Goal: Transaction & Acquisition: Purchase product/service

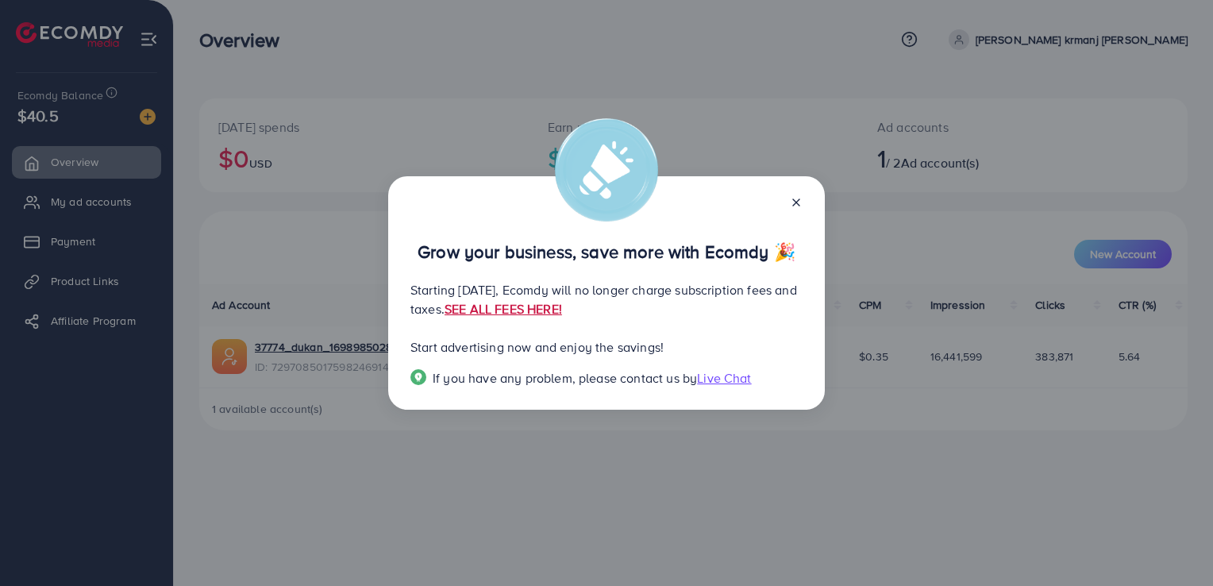
click at [562, 305] on link "SEE ALL FEES HERE!" at bounding box center [502, 308] width 117 height 17
click at [798, 205] on icon at bounding box center [796, 202] width 13 height 13
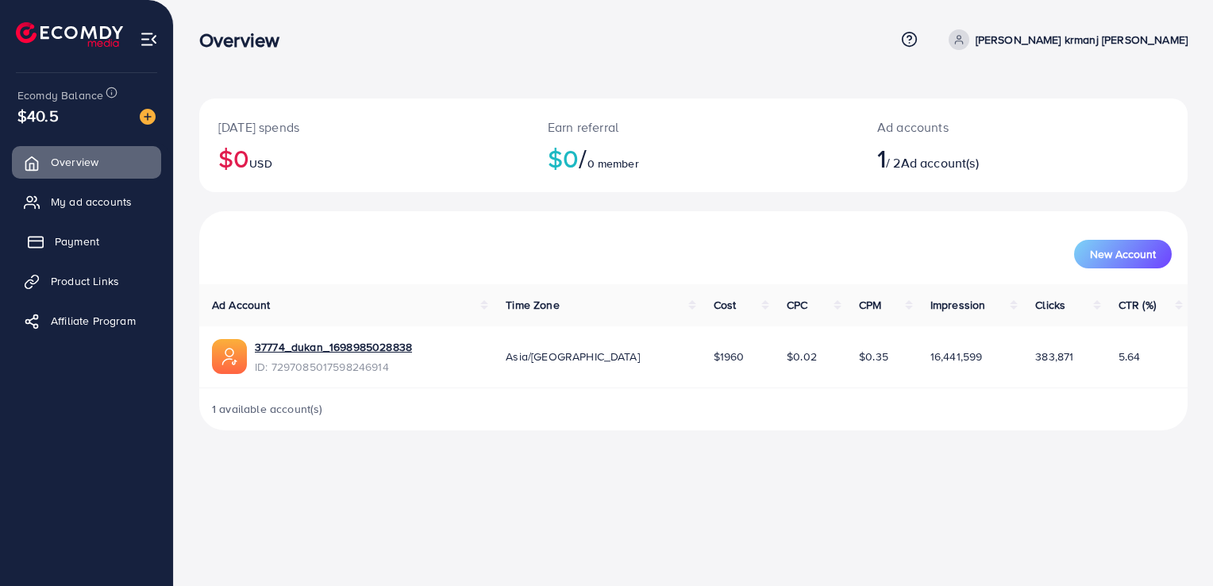
click at [72, 238] on span "Payment" at bounding box center [77, 241] width 44 height 16
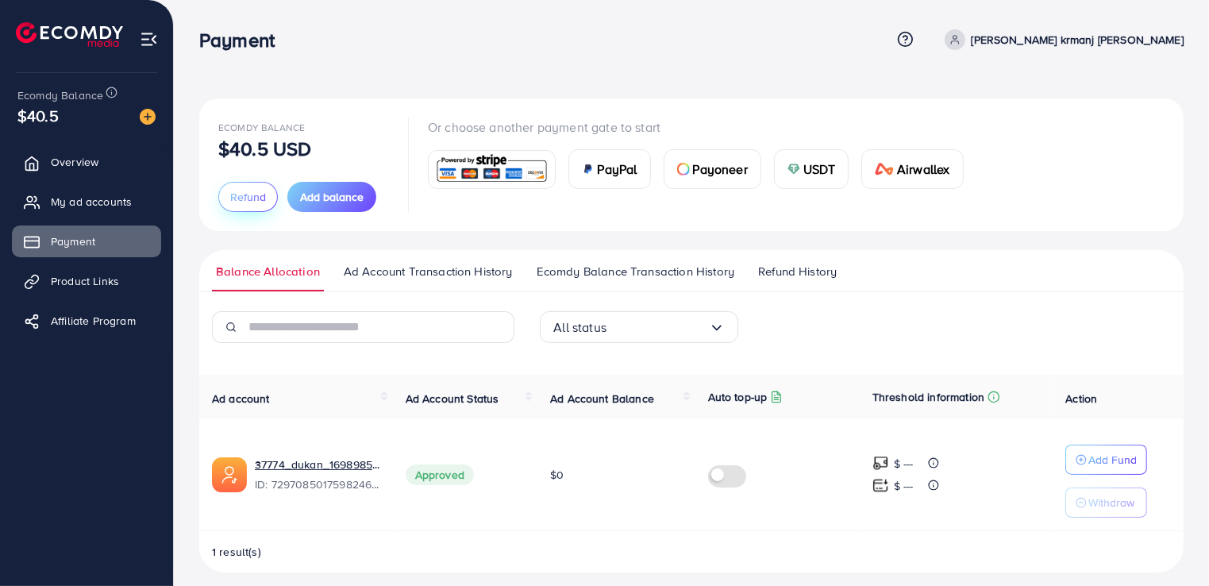
click at [244, 205] on button "Refund" at bounding box center [248, 197] width 60 height 30
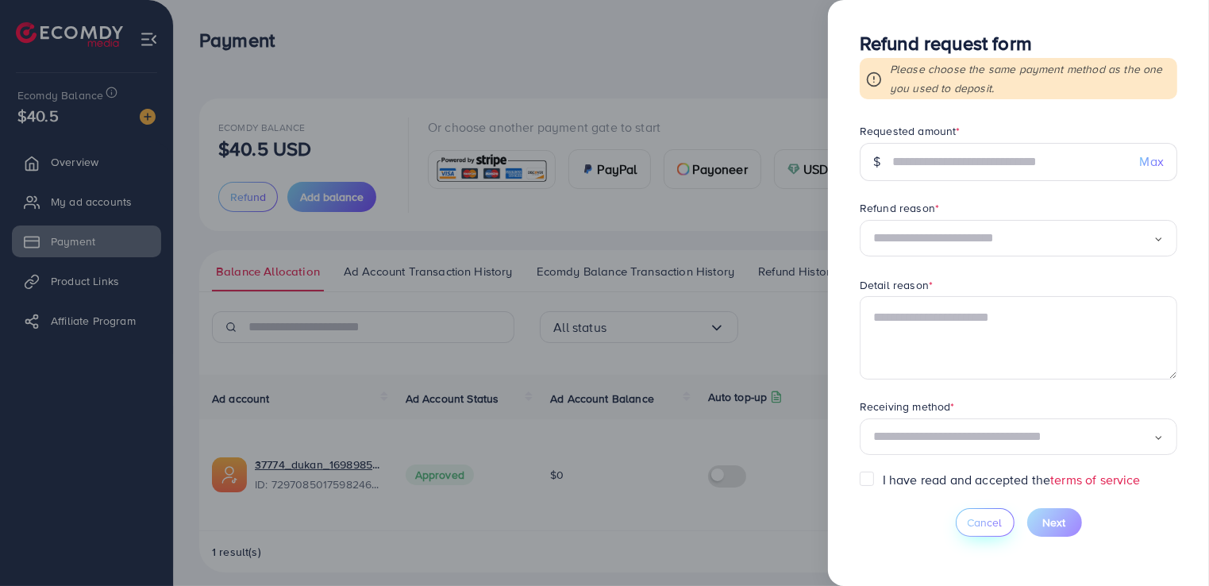
click at [975, 519] on span "Cancel" at bounding box center [984, 522] width 35 height 16
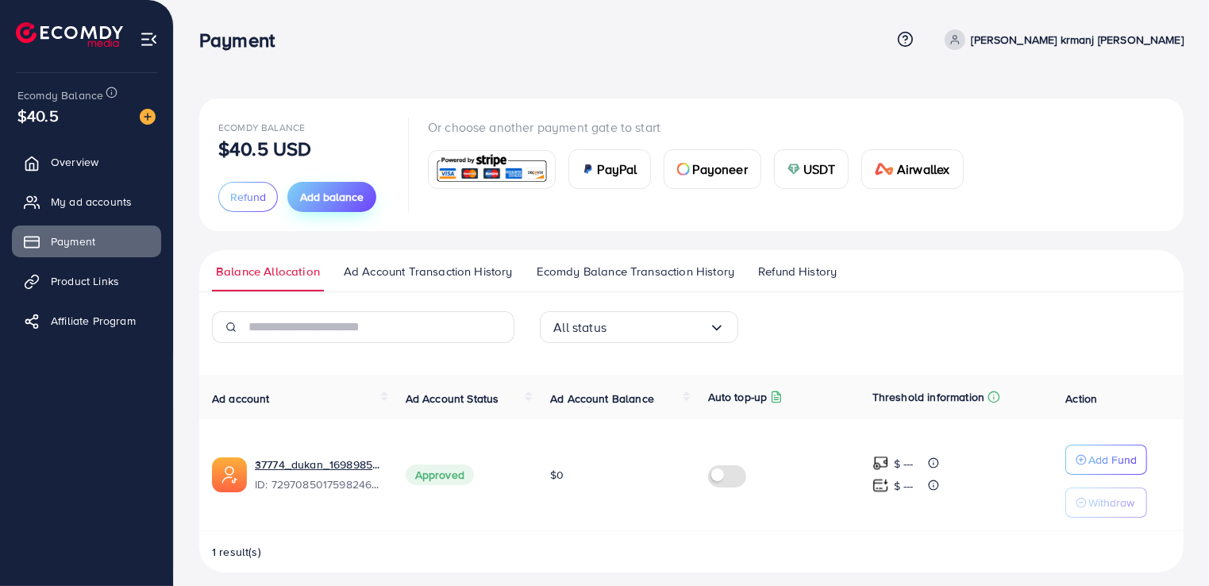
click at [322, 183] on button "Add balance" at bounding box center [331, 197] width 89 height 30
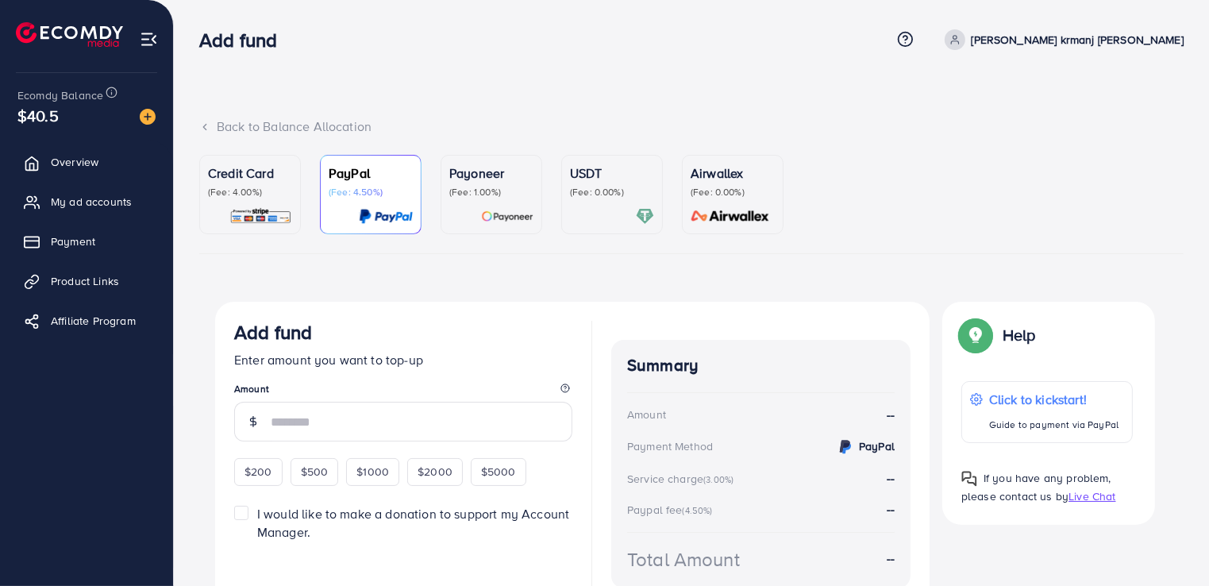
scroll to position [83, 0]
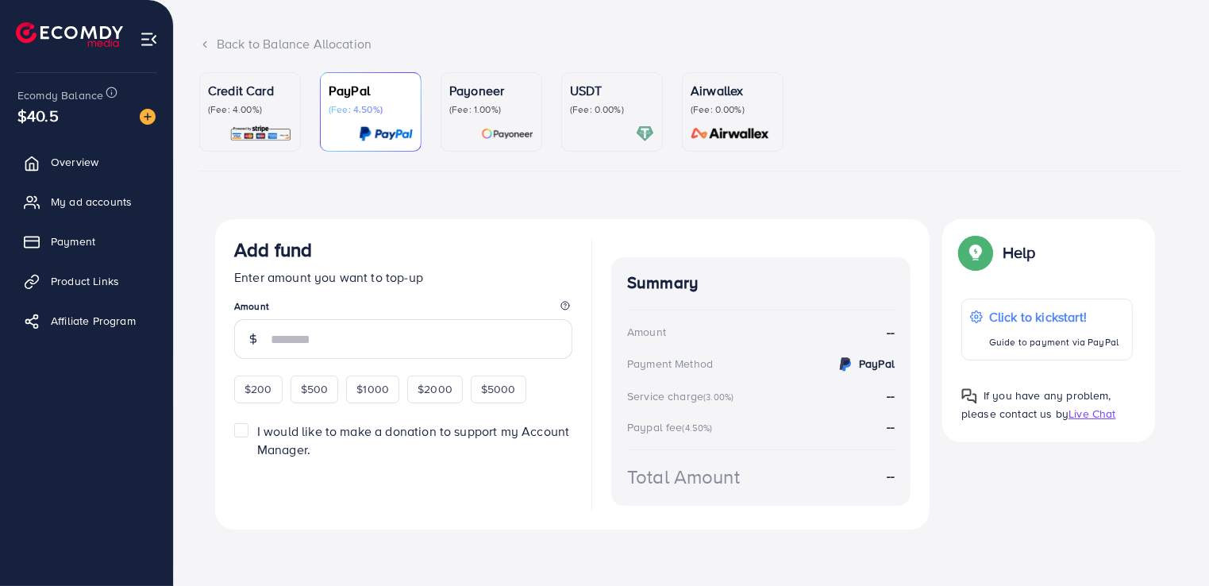
click at [260, 126] on img at bounding box center [260, 134] width 63 height 18
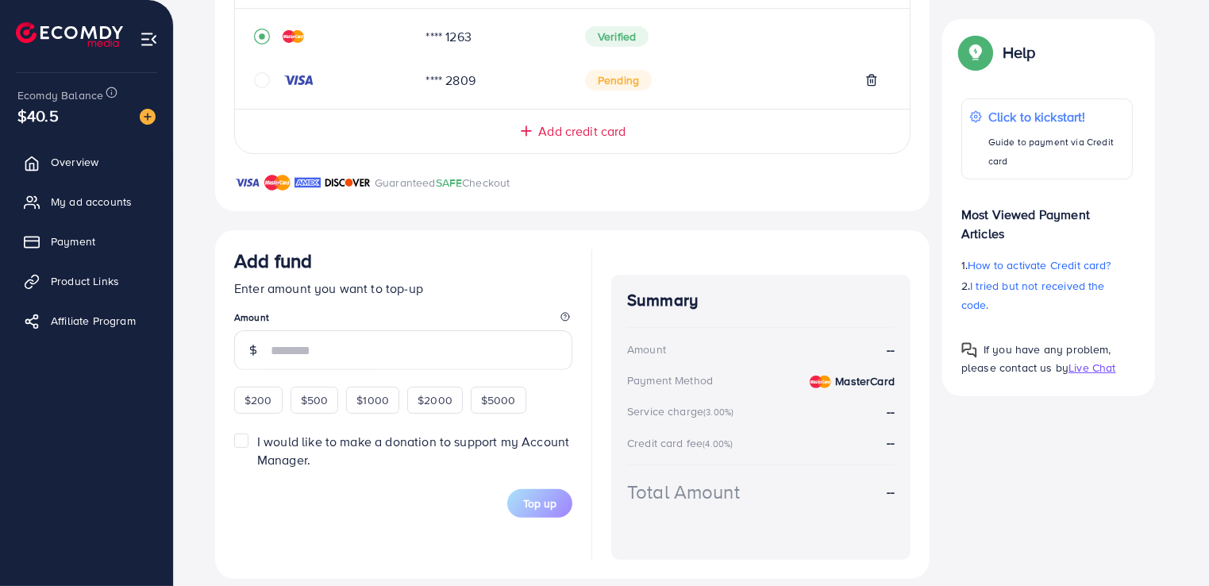
scroll to position [413, 0]
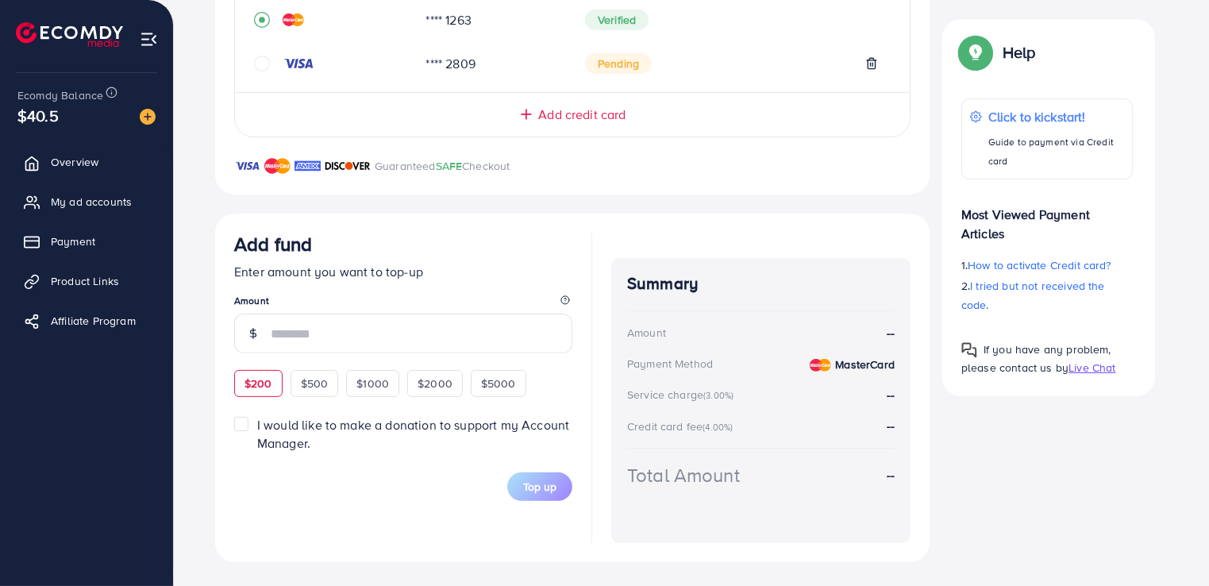
click at [257, 370] on div "$200" at bounding box center [258, 383] width 48 height 27
type input "***"
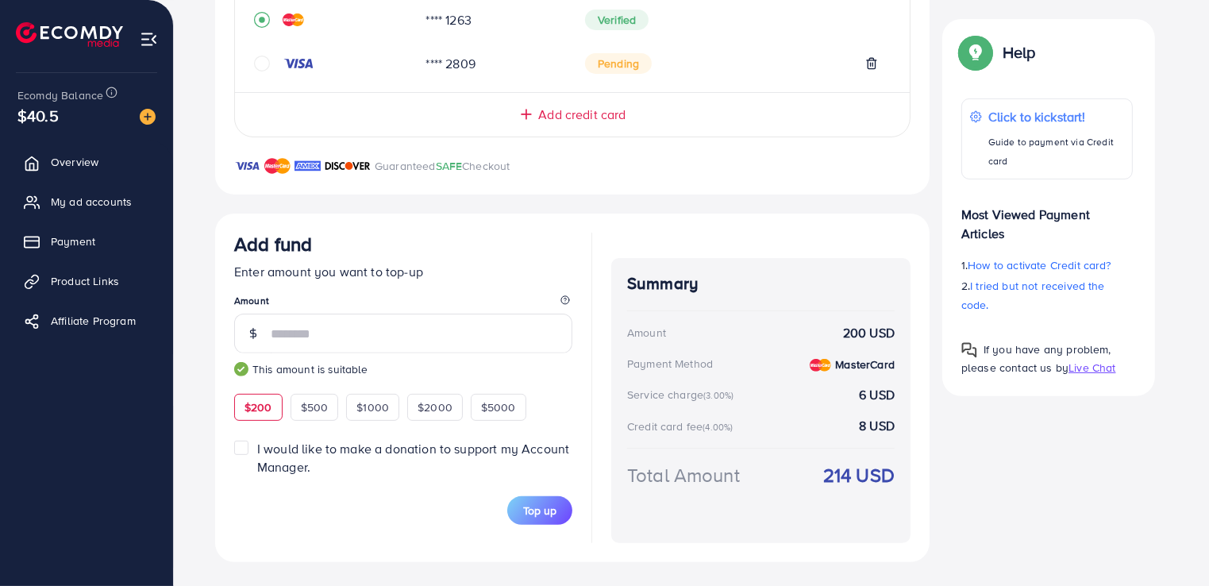
click at [498, 390] on div "$200 $500 $1000 $2000 $5000" at bounding box center [396, 405] width 325 height 31
click at [95, 250] on link "Payment" at bounding box center [86, 241] width 149 height 32
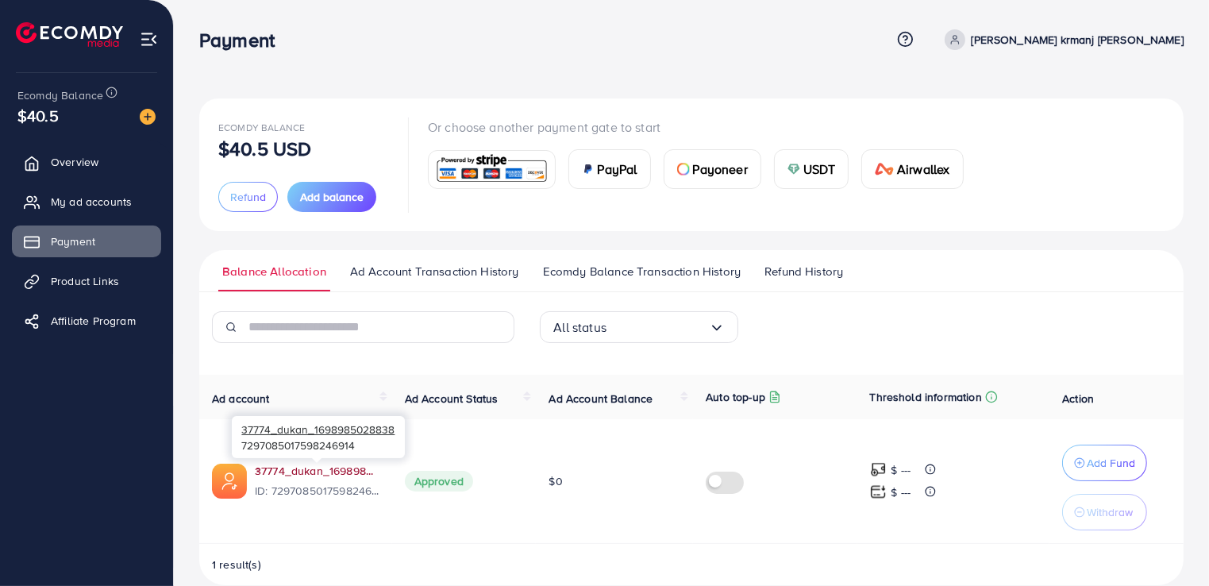
click at [286, 471] on link "37774_dukan_1698985028838" at bounding box center [317, 471] width 125 height 16
click at [345, 457] on div "37774_dukan_1698985028838 7297085017598246914" at bounding box center [318, 437] width 173 height 42
click at [348, 478] on link "37774_dukan_1698985028838" at bounding box center [317, 471] width 125 height 16
